Goal: Check status: Check status

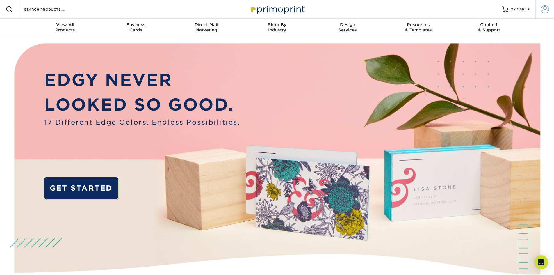
type input "[PERSON_NAME][EMAIL_ADDRESS][DOMAIN_NAME]"
click at [543, 8] on span at bounding box center [545, 9] width 8 height 8
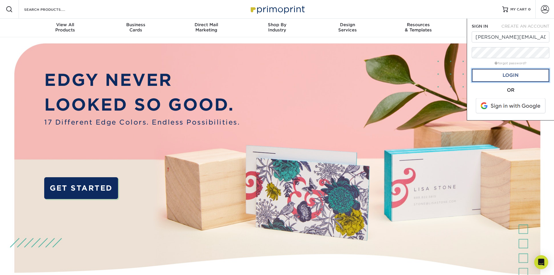
click at [522, 77] on link "Login" at bounding box center [511, 75] width 78 height 13
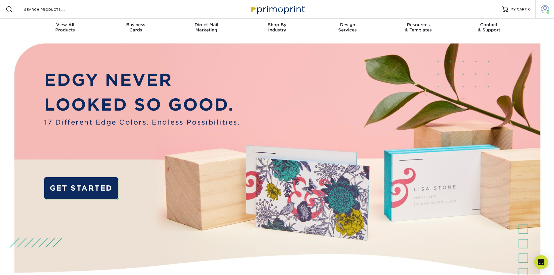
click at [546, 9] on span at bounding box center [545, 9] width 8 height 8
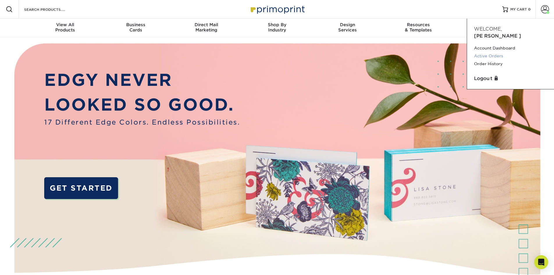
click at [499, 52] on link "Active Orders" at bounding box center [510, 56] width 73 height 8
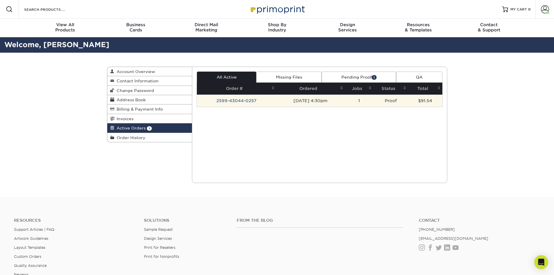
click at [240, 101] on td "2599-43044-0257" at bounding box center [236, 101] width 79 height 12
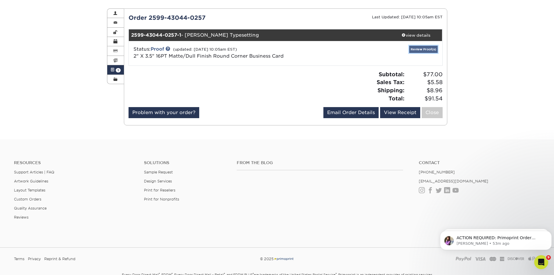
click at [419, 50] on link "Review Proof(s)" at bounding box center [423, 49] width 29 height 7
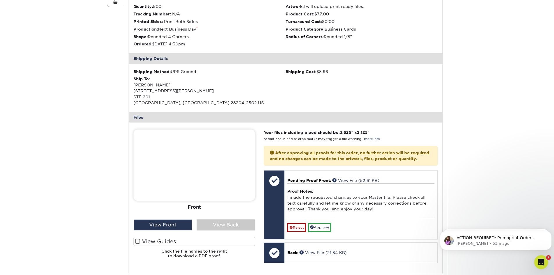
scroll to position [145, 0]
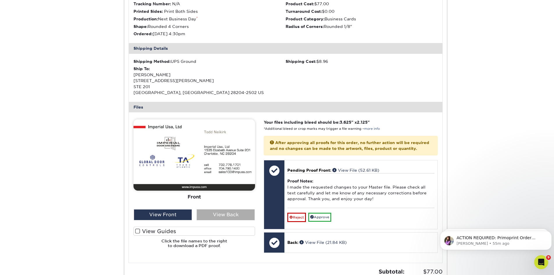
click at [225, 214] on div "View Back" at bounding box center [226, 214] width 58 height 11
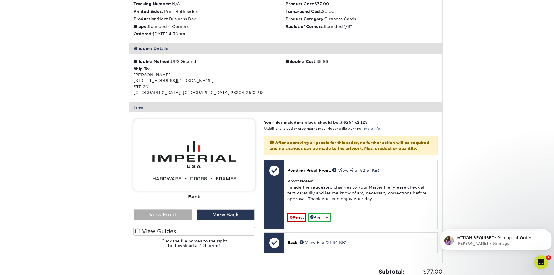
click at [167, 215] on div "View Front" at bounding box center [163, 214] width 58 height 11
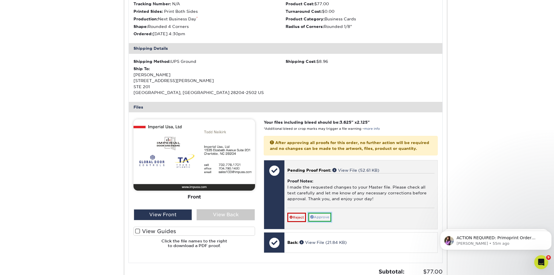
click at [327, 222] on link "Approve" at bounding box center [319, 217] width 23 height 9
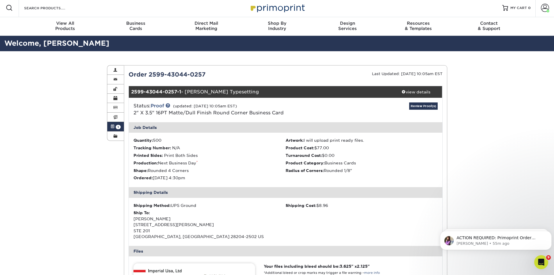
scroll to position [0, 0]
